Goal: Transaction & Acquisition: Purchase product/service

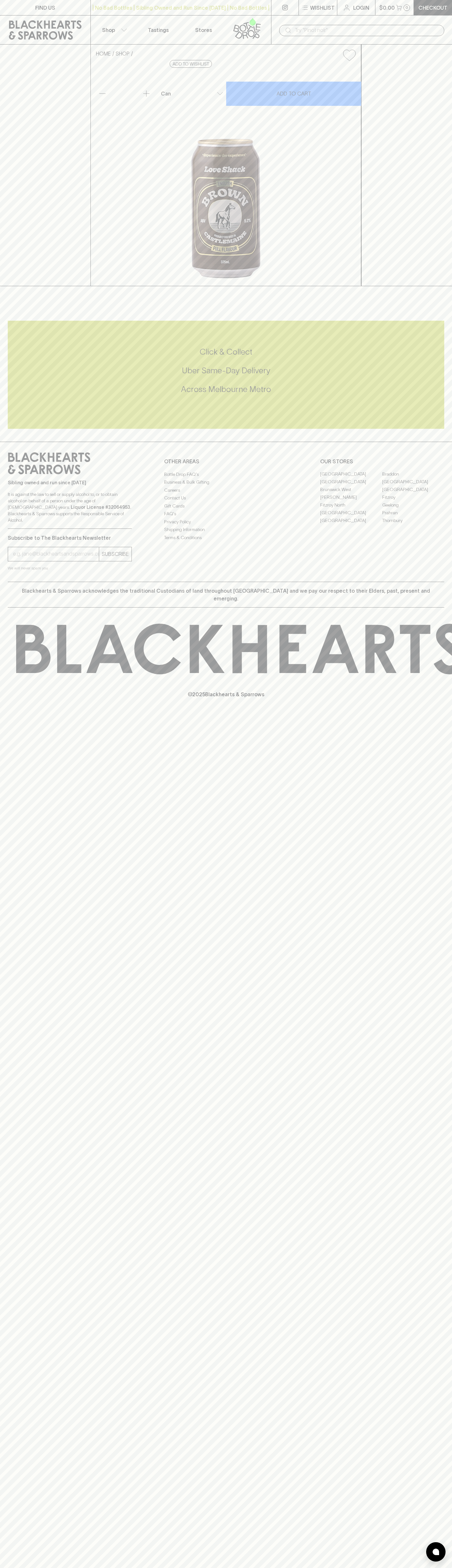
click at [324, 0] on button "Wishlist" at bounding box center [317, 7] width 38 height 15
click at [19, 1567] on html "FIND US | No Bad Bottles | Sibling Owned and Run Since 2006 | No Bad Bottles | …" at bounding box center [226, 784] width 452 height 1568
click at [30, 368] on div at bounding box center [226, 784] width 452 height 1568
